Goal: Task Accomplishment & Management: Manage account settings

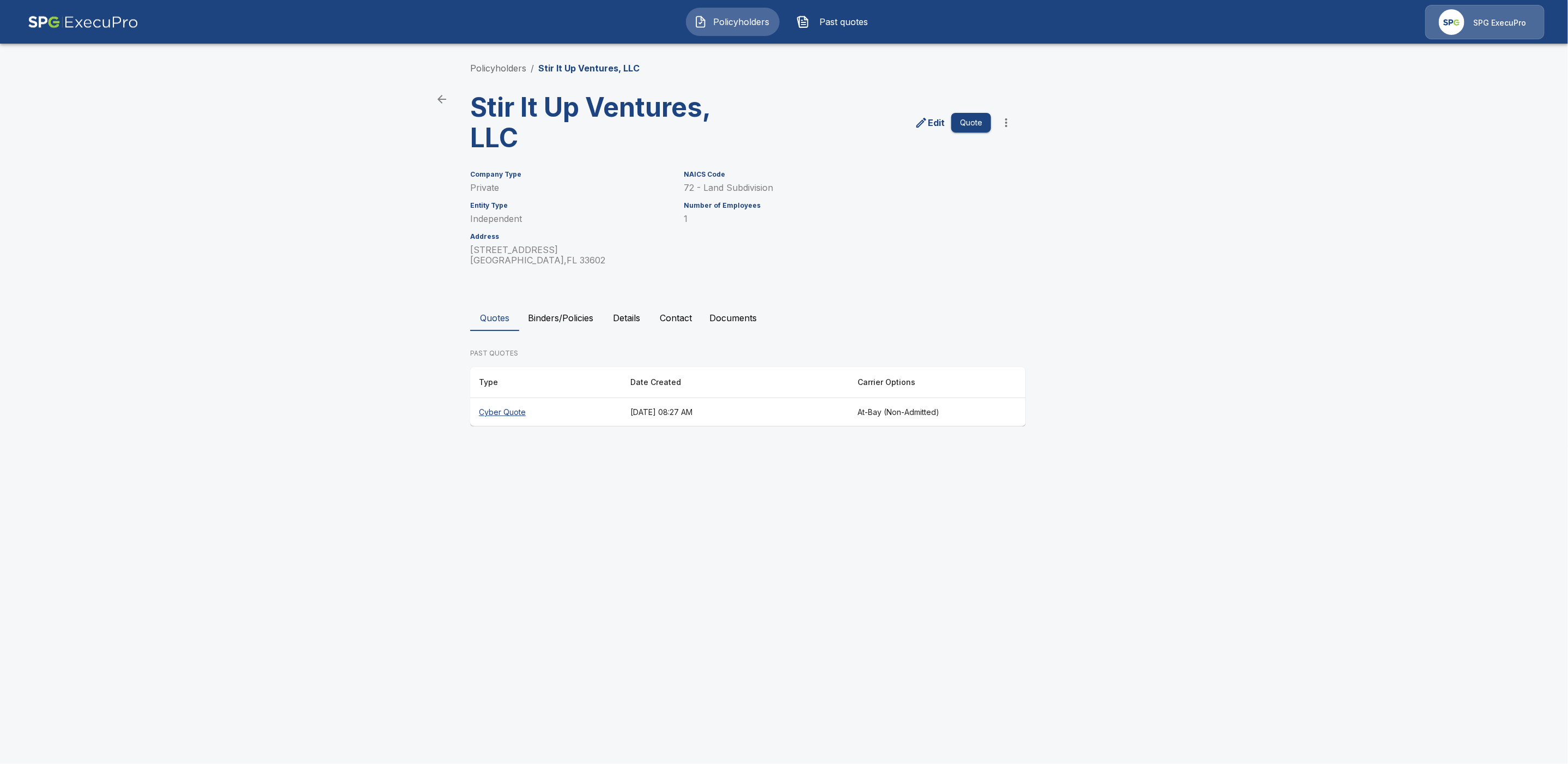
click at [1487, 25] on p "SPG ExecuPro" at bounding box center [1499, 22] width 53 height 11
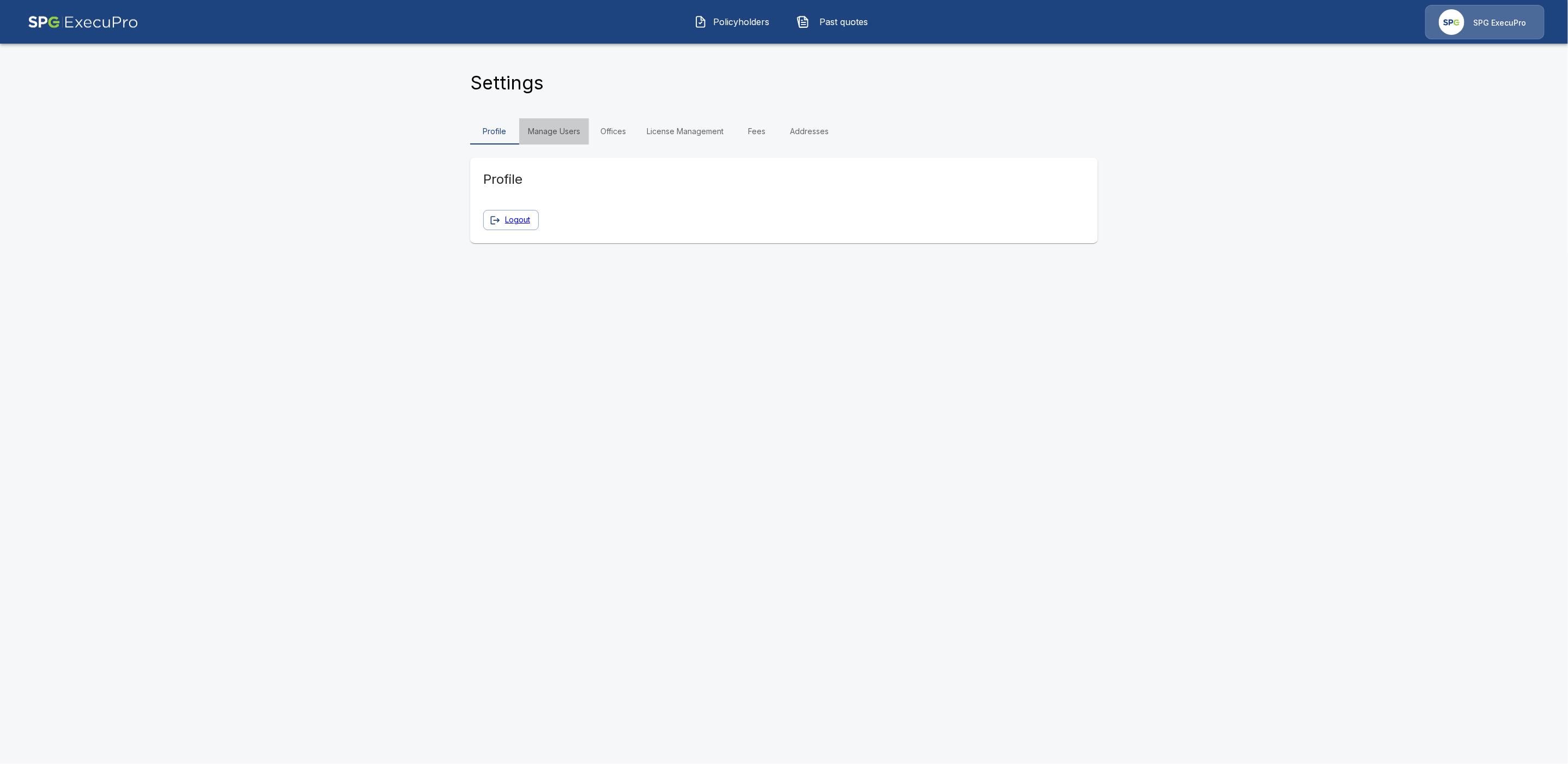
click at [558, 133] on link "Manage Users" at bounding box center [554, 131] width 70 height 26
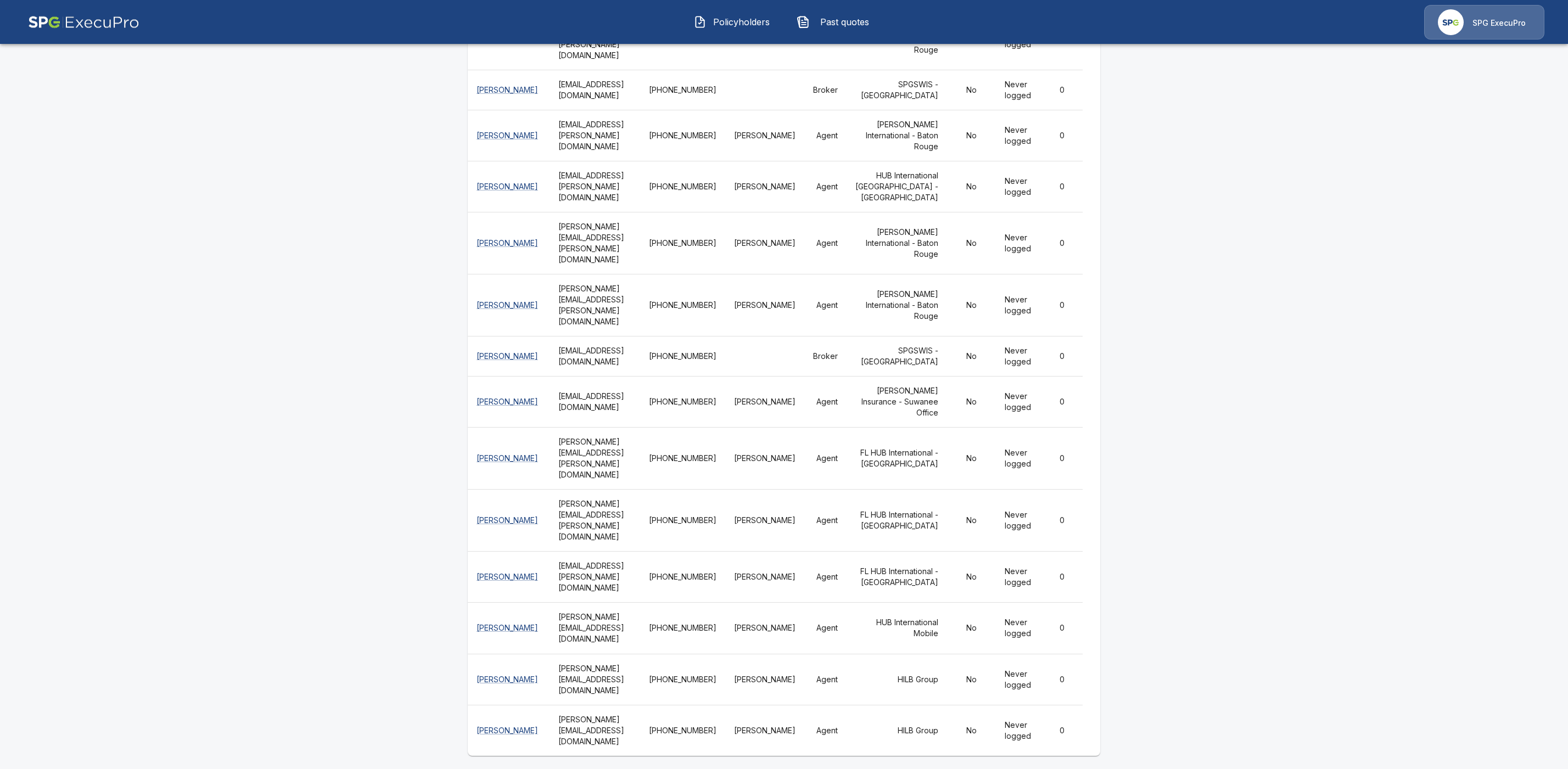
scroll to position [5944, 0]
